Goal: Task Accomplishment & Management: Use online tool/utility

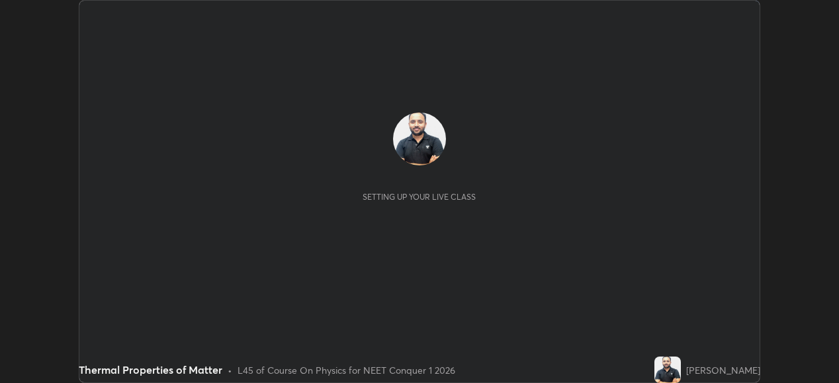
scroll to position [383, 838]
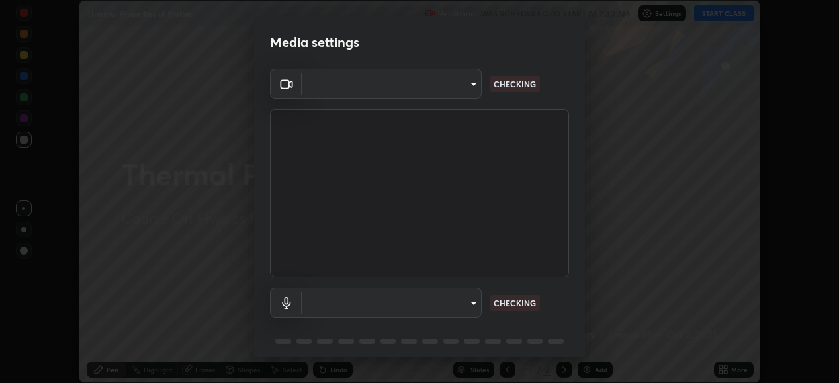
type input "68de15d3c7c539dd33a0a0d586817efffd9657a607fee3fdca6de5f810a24bd6"
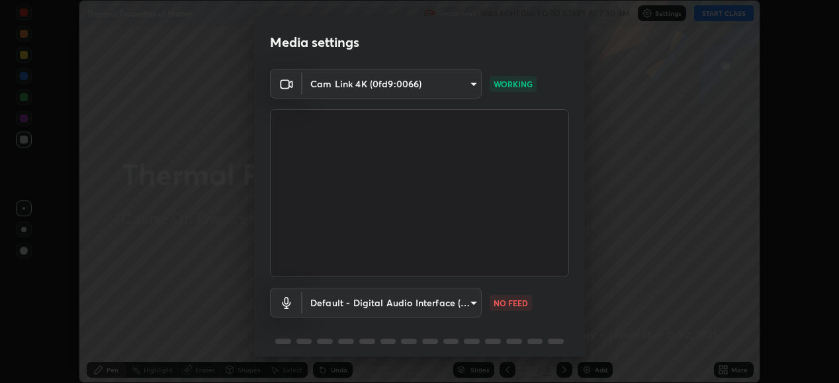
click at [464, 304] on body "Erase all Thermal Properties of Matter Recording WAS SCHEDULED TO START AT 7:30…" at bounding box center [419, 191] width 839 height 383
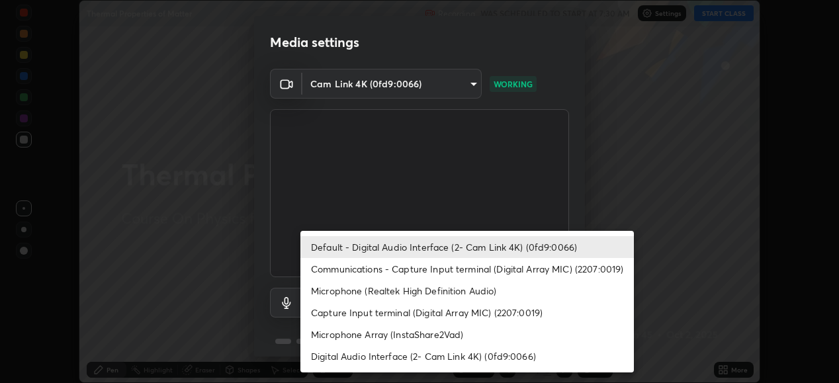
click at [460, 269] on li "Communications - Capture Input terminal (Digital Array MIC) (2207:0019)" at bounding box center [466, 269] width 333 height 22
type input "communications"
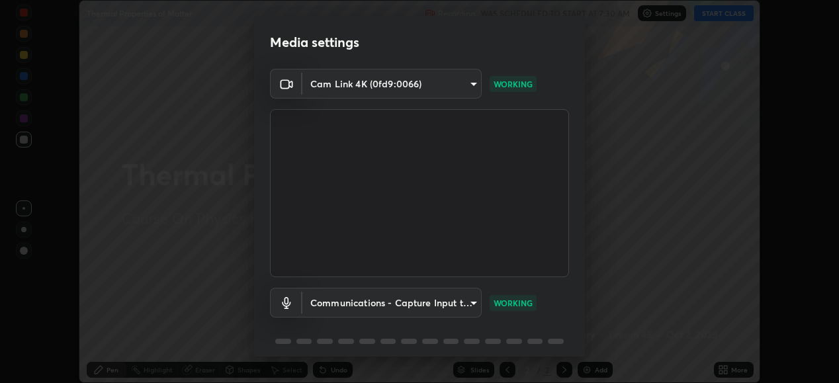
scroll to position [51, 0]
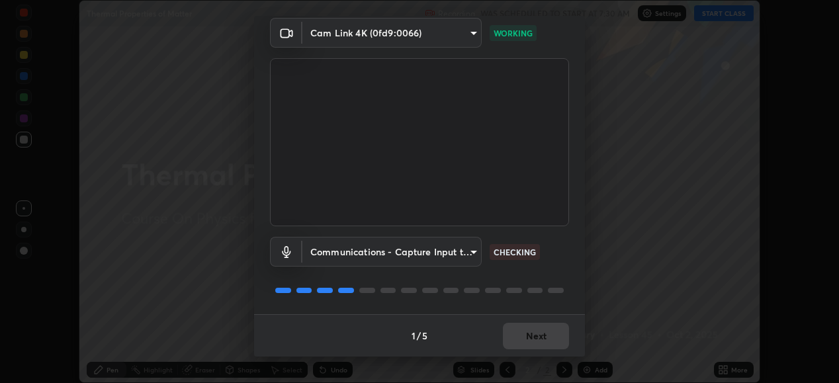
click at [537, 335] on div "1 / 5 Next" at bounding box center [419, 335] width 331 height 42
click at [539, 338] on button "Next" at bounding box center [536, 336] width 66 height 26
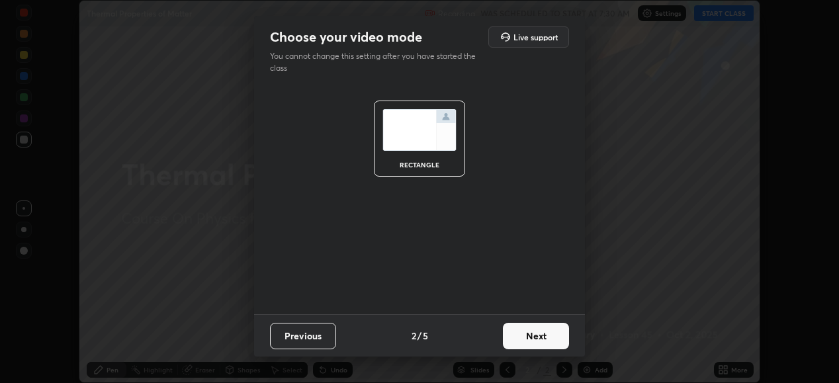
scroll to position [0, 0]
click at [543, 339] on button "Next" at bounding box center [536, 336] width 66 height 26
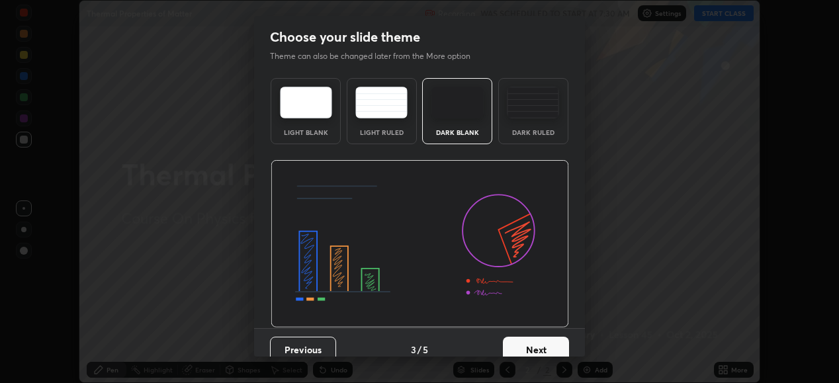
click at [542, 343] on button "Next" at bounding box center [536, 350] width 66 height 26
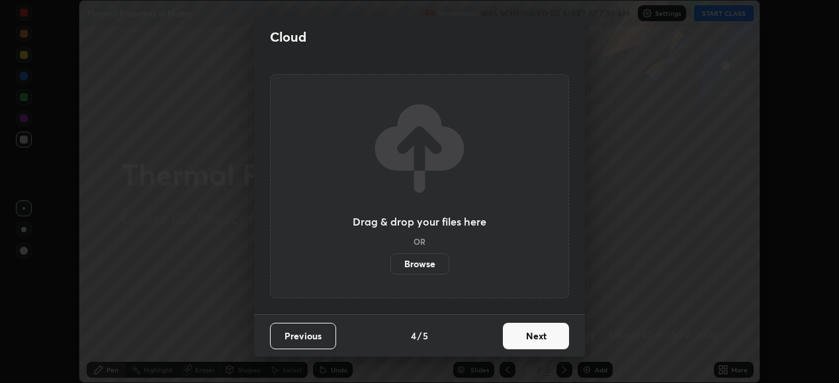
click at [543, 339] on button "Next" at bounding box center [536, 336] width 66 height 26
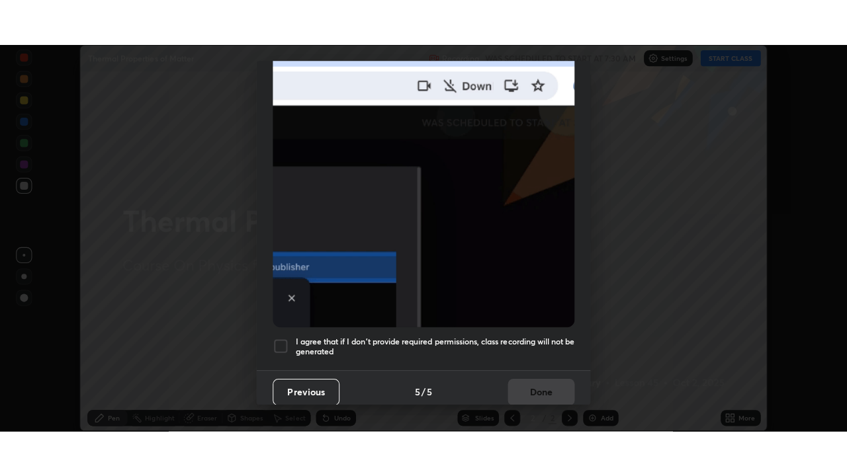
scroll to position [321, 0]
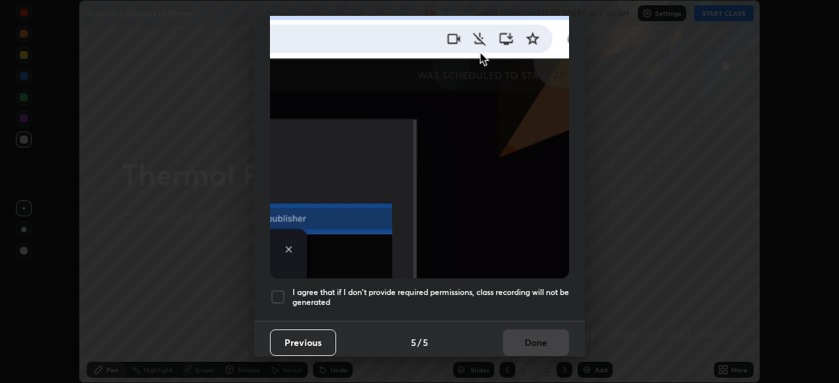
click at [278, 291] on div at bounding box center [278, 297] width 16 height 16
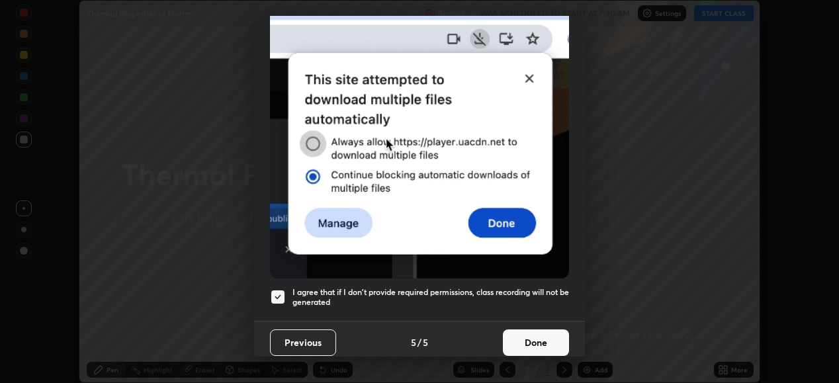
click at [531, 337] on button "Done" at bounding box center [536, 342] width 66 height 26
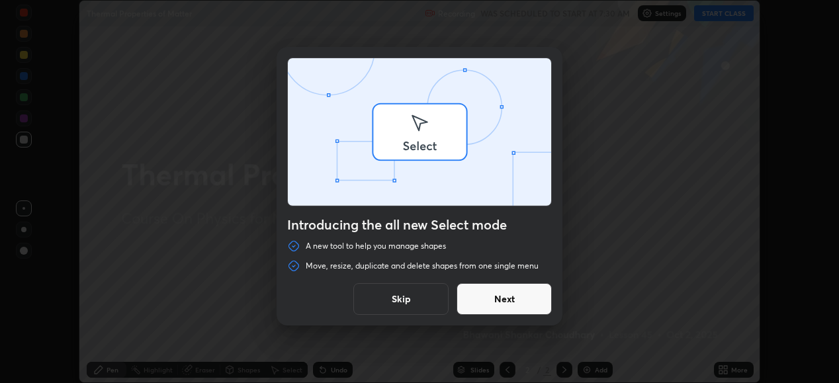
click at [730, 370] on div "Introducing the all new Select mode A new tool to help you manage shapes Move, …" at bounding box center [419, 191] width 839 height 383
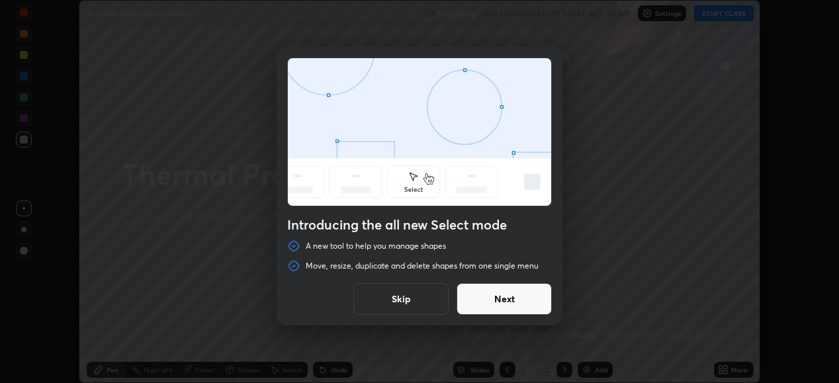
click at [429, 296] on button "Skip" at bounding box center [400, 299] width 95 height 32
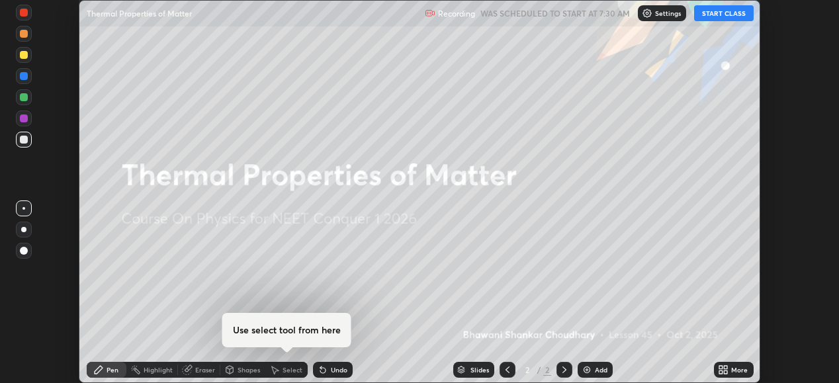
click at [730, 369] on div "More" at bounding box center [734, 370] width 40 height 16
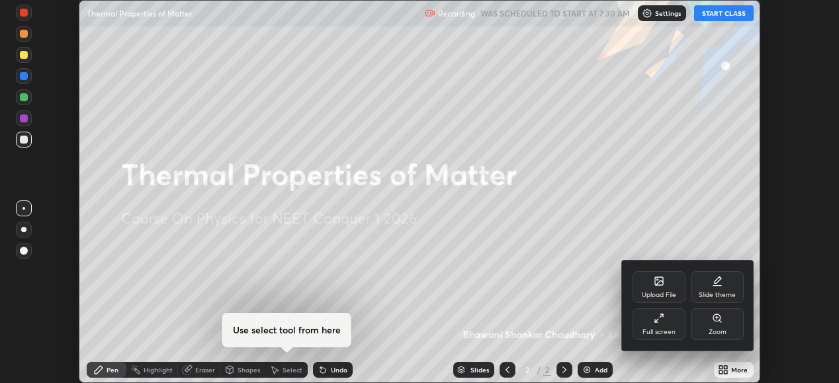
click at [656, 329] on div "Full screen" at bounding box center [658, 332] width 33 height 7
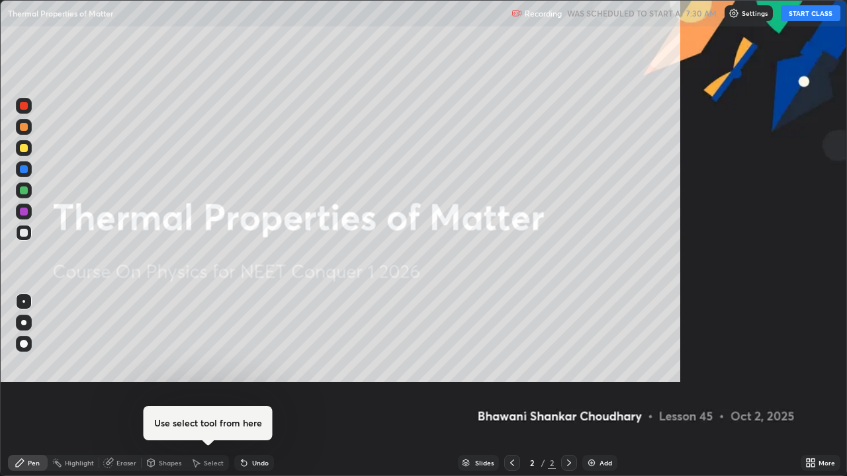
scroll to position [476, 847]
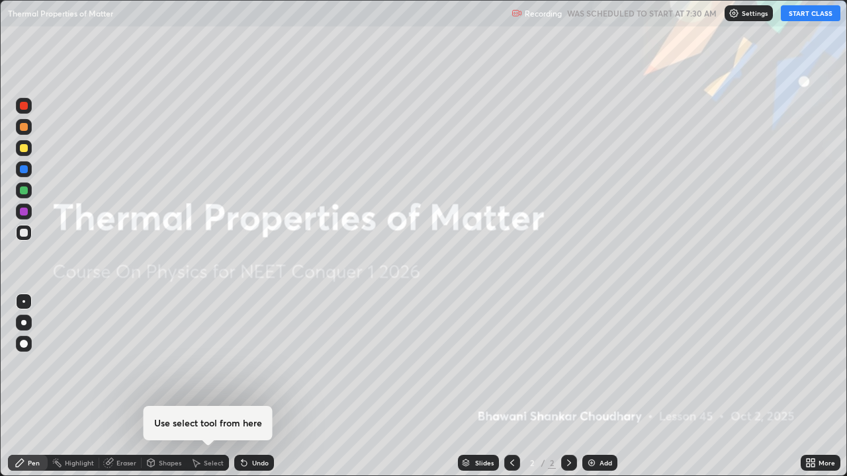
click at [812, 16] on button "START CLASS" at bounding box center [811, 13] width 60 height 16
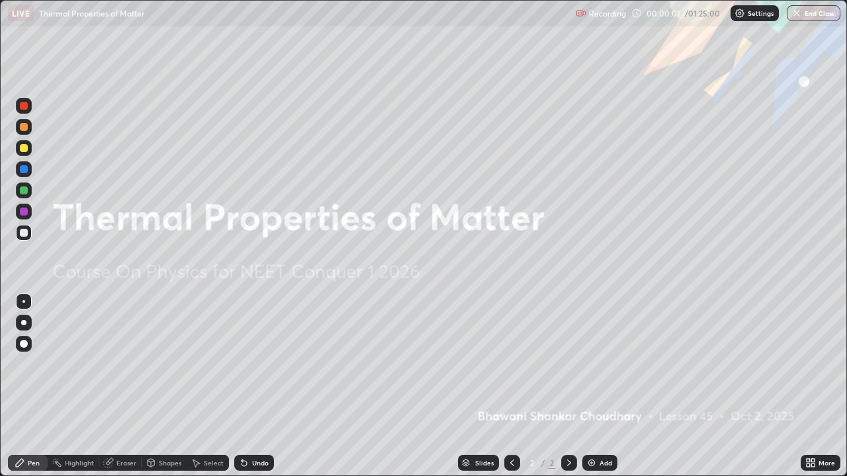
click at [599, 382] on div "Add" at bounding box center [605, 463] width 13 height 7
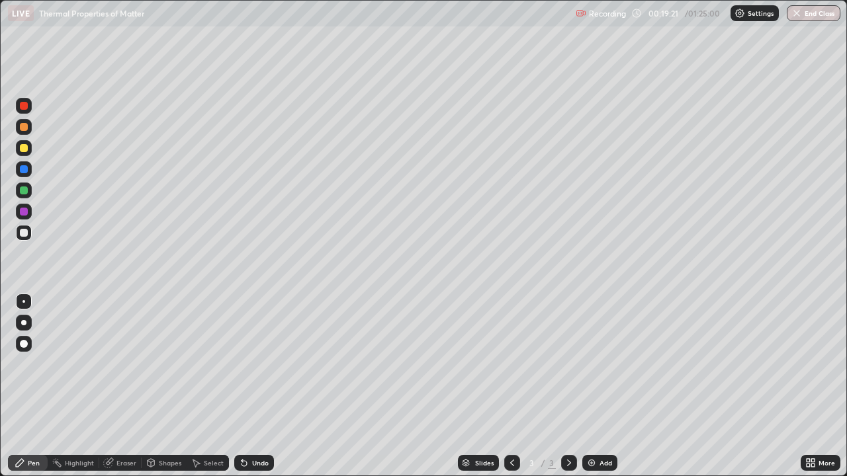
click at [609, 382] on div "Add" at bounding box center [605, 463] width 13 height 7
click at [599, 382] on div "Add" at bounding box center [605, 463] width 13 height 7
click at [117, 382] on div "Eraser" at bounding box center [120, 463] width 42 height 16
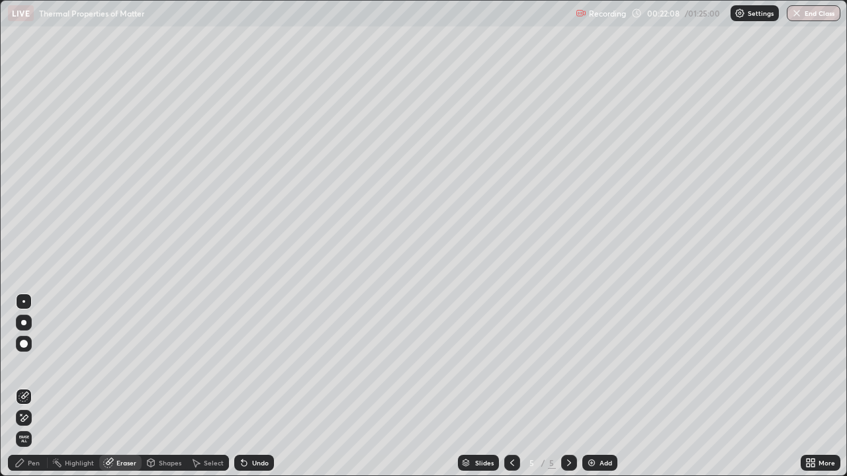
click at [36, 382] on div "Pen" at bounding box center [28, 463] width 40 height 16
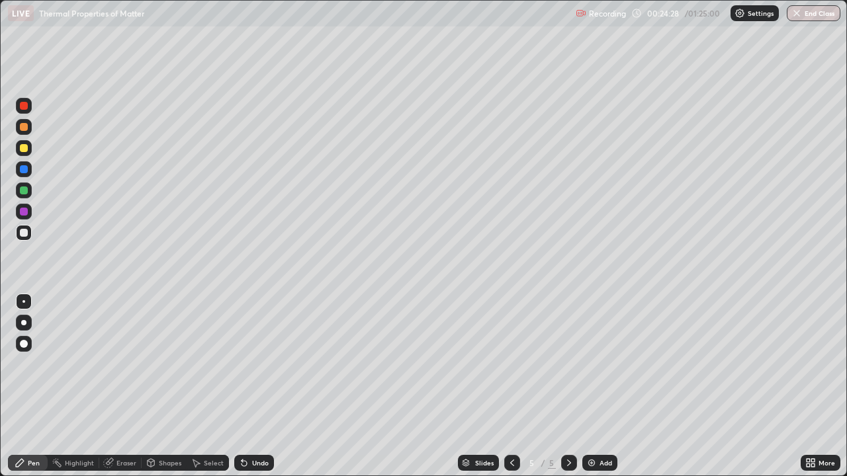
click at [596, 382] on div "Add" at bounding box center [599, 463] width 35 height 16
click at [510, 382] on icon at bounding box center [512, 463] width 4 height 7
click at [566, 382] on div at bounding box center [569, 463] width 16 height 16
click at [509, 382] on icon at bounding box center [512, 463] width 11 height 11
click at [566, 382] on icon at bounding box center [569, 463] width 11 height 11
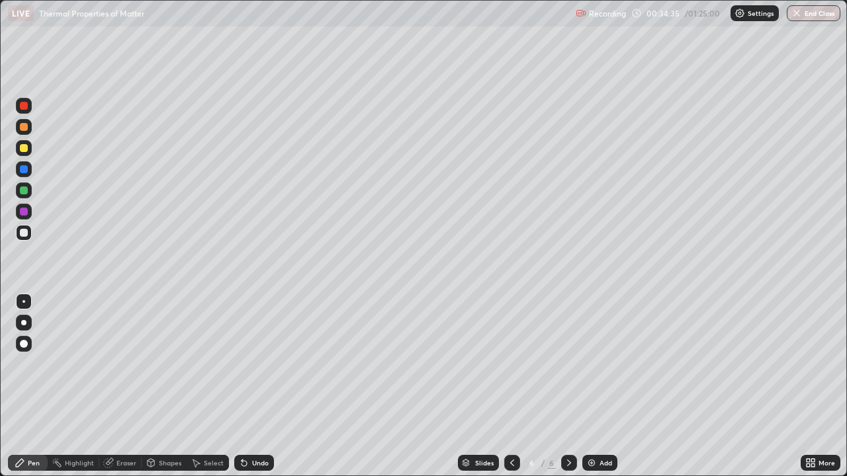
click at [597, 382] on div "Add" at bounding box center [599, 463] width 35 height 16
click at [591, 382] on img at bounding box center [591, 463] width 11 height 11
click at [510, 382] on icon at bounding box center [512, 463] width 11 height 11
click at [119, 382] on div "Eraser" at bounding box center [126, 463] width 20 height 7
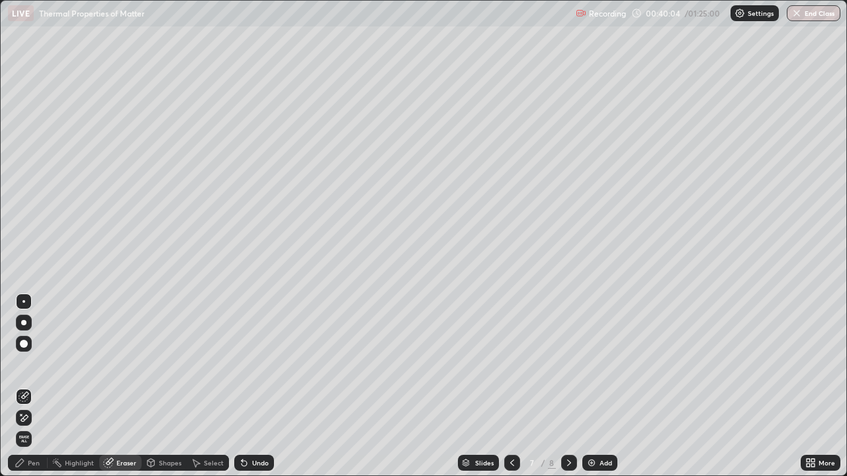
click at [36, 382] on div "Pen" at bounding box center [34, 463] width 12 height 7
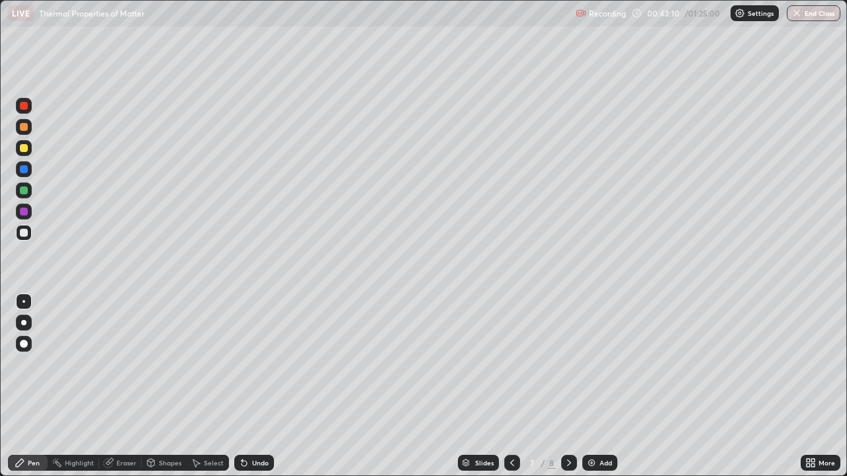
click at [566, 382] on icon at bounding box center [569, 463] width 11 height 11
click at [607, 382] on div "Add" at bounding box center [605, 463] width 13 height 7
click at [602, 382] on div "Add" at bounding box center [605, 463] width 13 height 7
